Goal: Find specific page/section: Find specific page/section

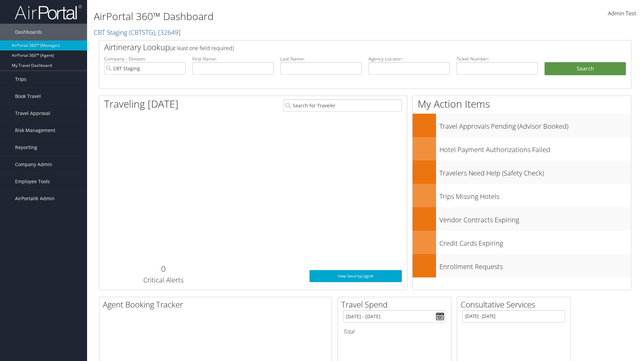
click at [44, 79] on link "Trips" at bounding box center [43, 79] width 87 height 17
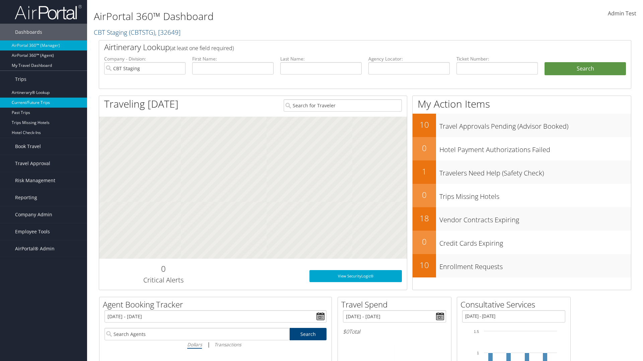
click at [44, 103] on link "Current/Future Trips" at bounding box center [43, 103] width 87 height 10
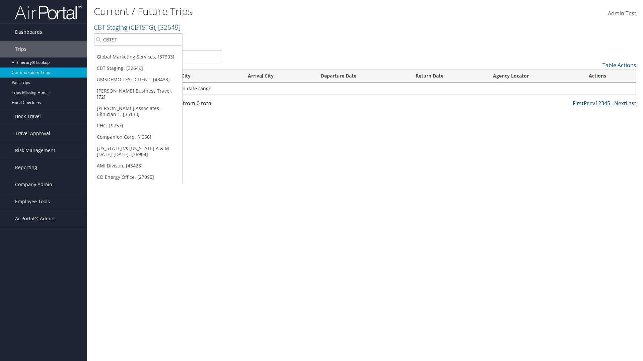
type input "CBTSTG"
